Goal: Navigation & Orientation: Find specific page/section

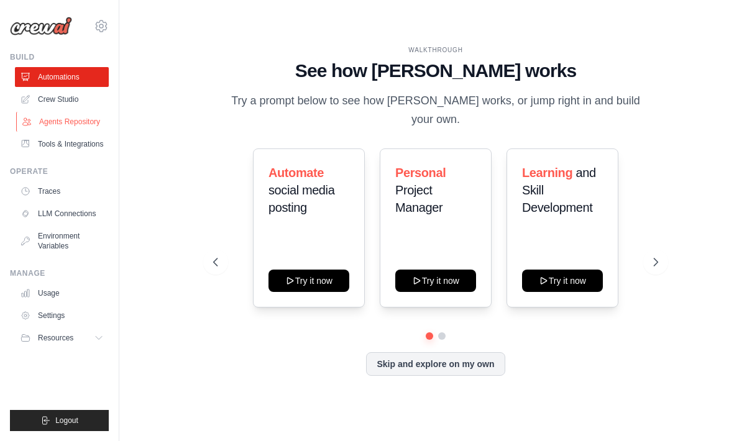
click at [51, 123] on link "Agents Repository" at bounding box center [63, 122] width 94 height 20
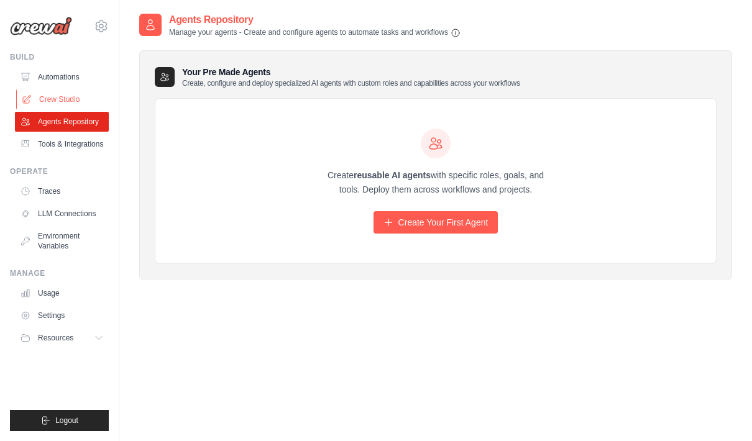
click at [55, 108] on link "Crew Studio" at bounding box center [63, 100] width 94 height 20
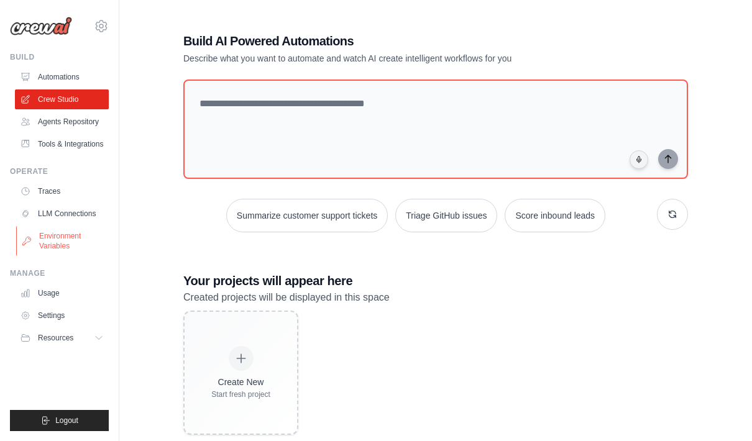
scroll to position [29, 0]
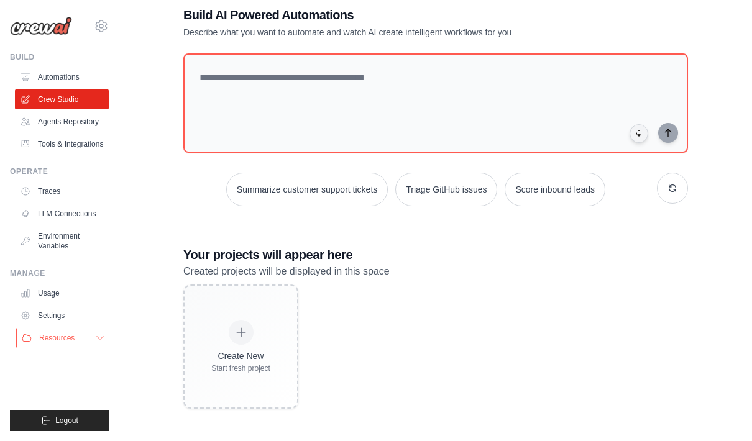
click at [82, 343] on button "Resources" at bounding box center [63, 338] width 94 height 20
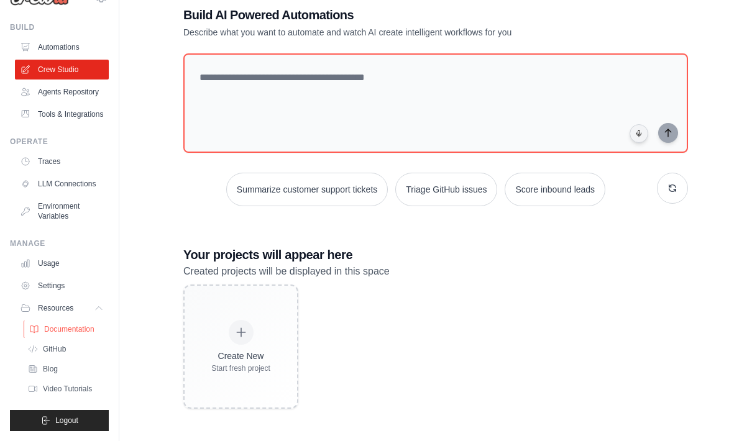
scroll to position [30, 0]
click at [65, 333] on span "Documentation" at bounding box center [69, 330] width 50 height 10
